Goal: Information Seeking & Learning: Learn about a topic

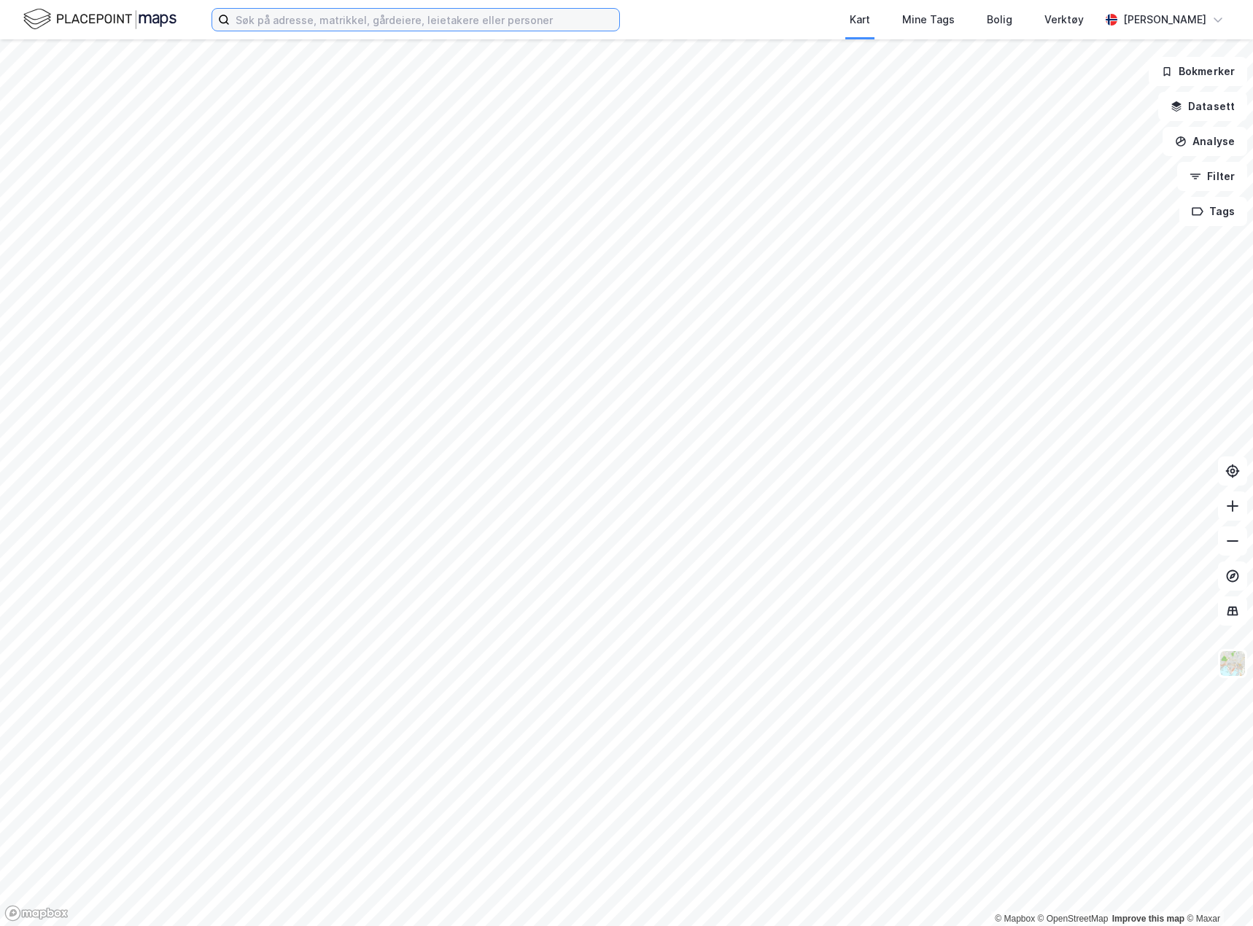
click at [331, 18] on input at bounding box center [424, 20] width 389 height 22
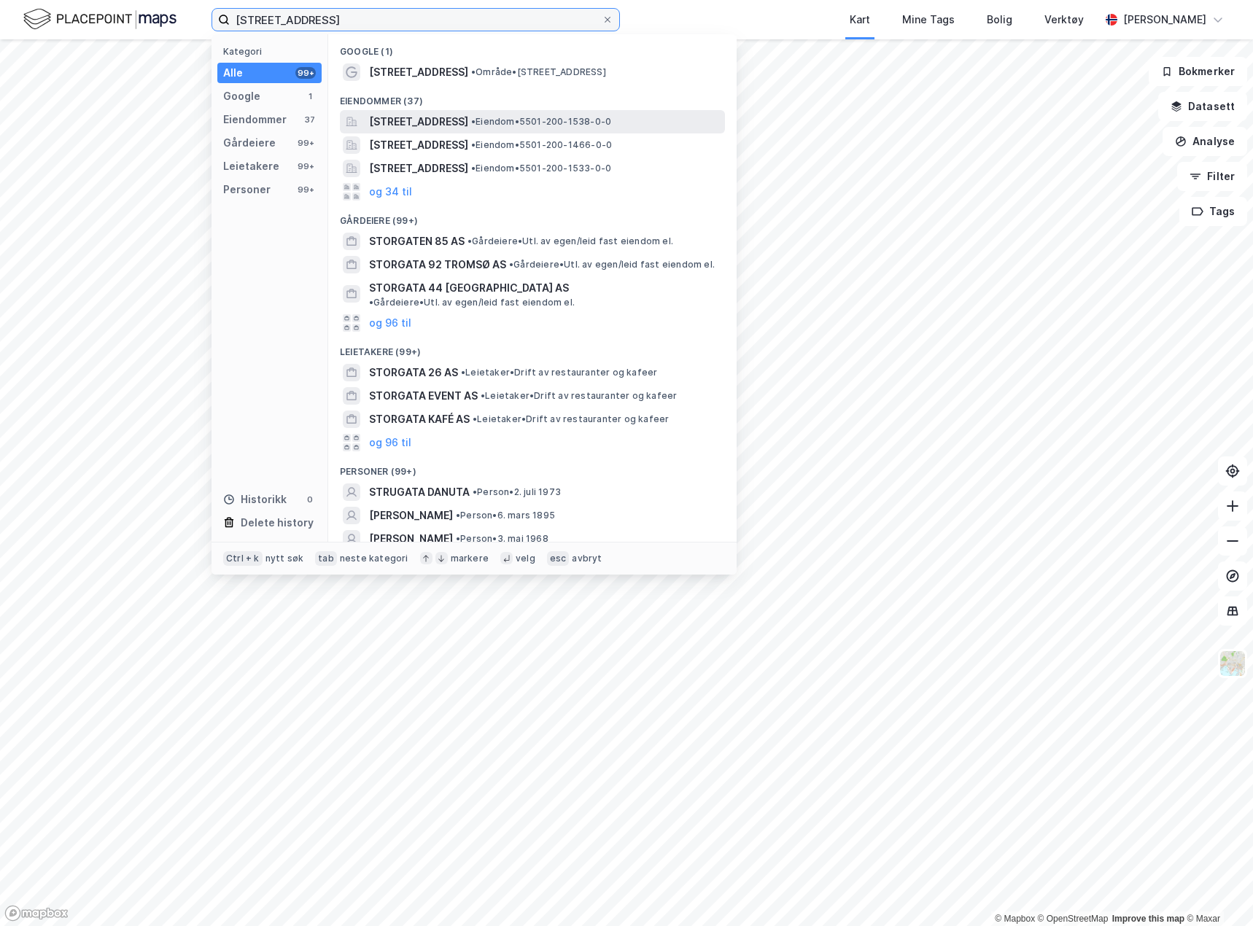
type input "[STREET_ADDRESS]"
click at [468, 119] on span "[STREET_ADDRESS]" at bounding box center [418, 122] width 99 height 18
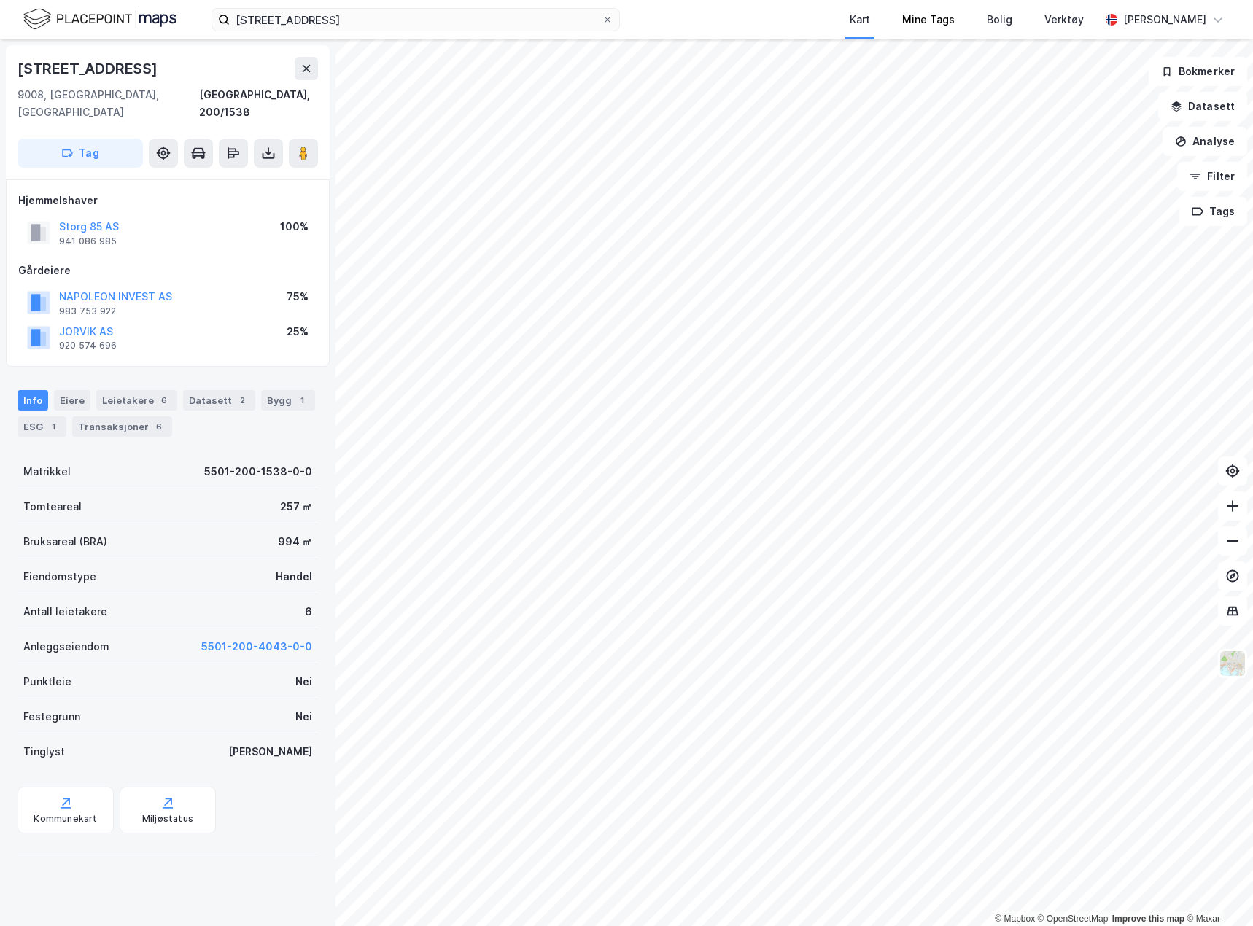
click at [947, 35] on div "[STREET_ADDRESS] Kart Mine Tags Bolig Verktøy [PERSON_NAME] © Mapbox © OpenStre…" at bounding box center [626, 463] width 1253 height 926
click at [691, 926] on html "[STREET_ADDRESS] Kart Mine Tags Bolig Verktøy [PERSON_NAME] © Mapbox © OpenStre…" at bounding box center [626, 463] width 1253 height 926
